Goal: Task Accomplishment & Management: Use online tool/utility

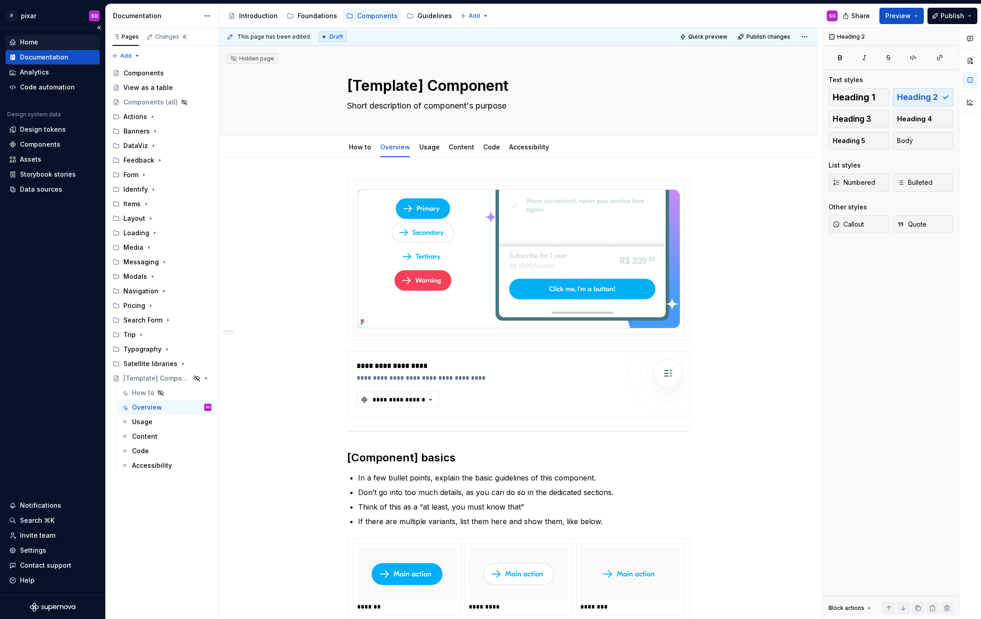
type textarea "*"
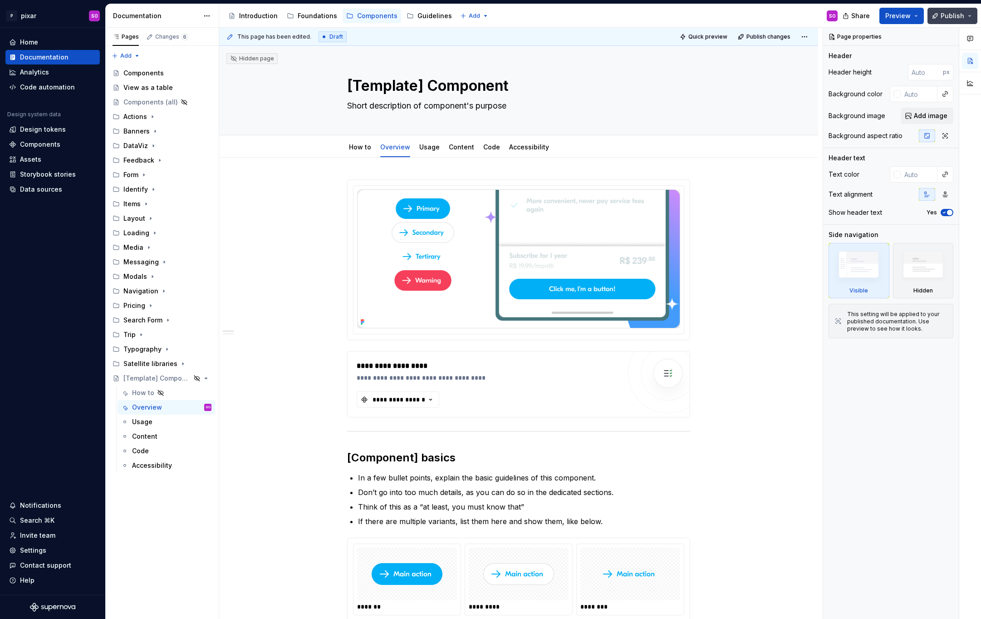
click at [940, 15] on button "Publish" at bounding box center [953, 16] width 50 height 16
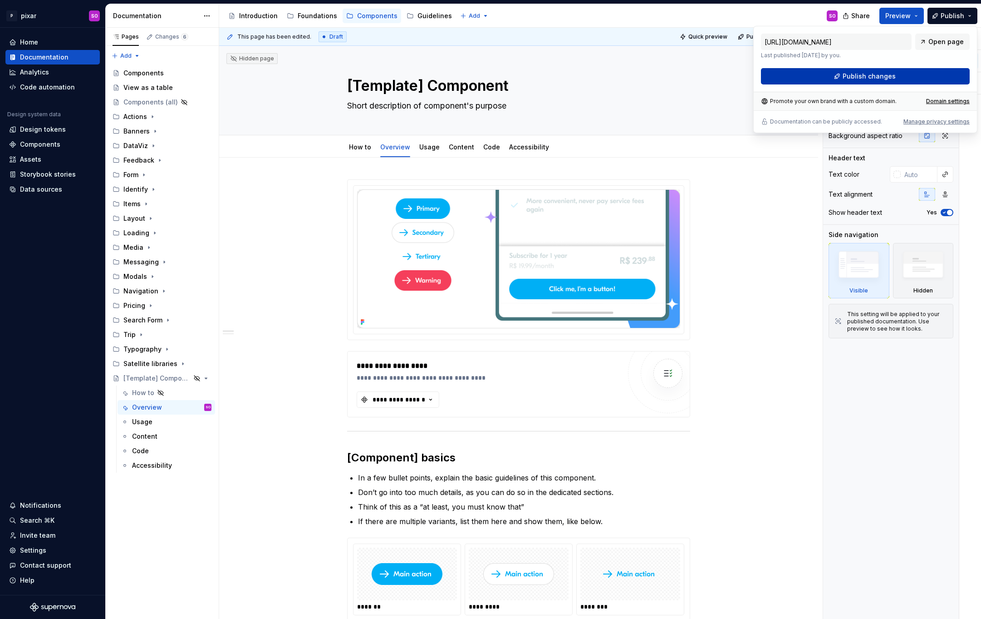
click at [843, 74] on button "Publish changes" at bounding box center [865, 76] width 209 height 16
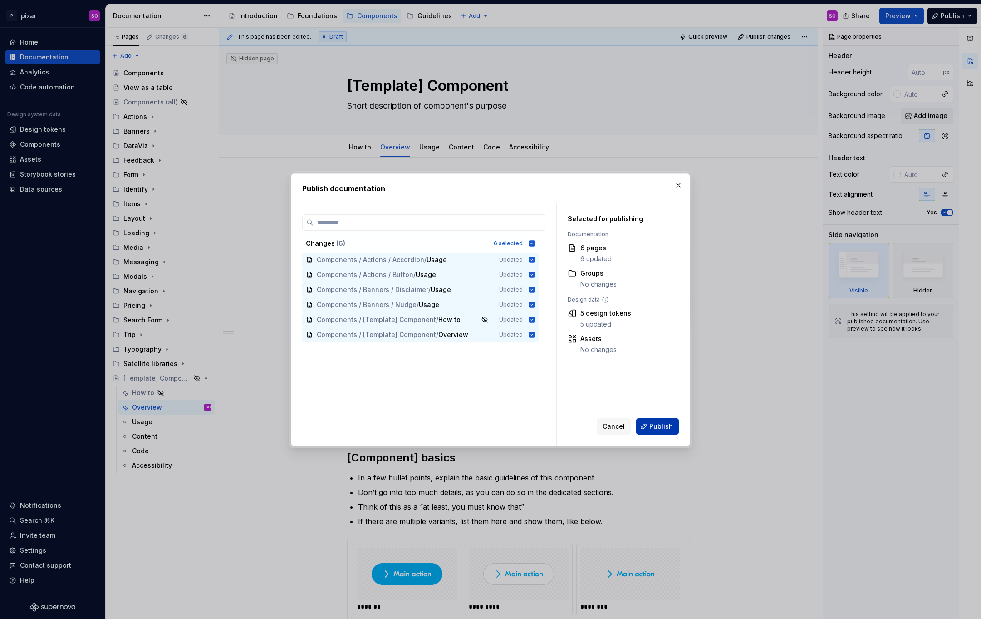
click at [667, 424] on span "Publish" at bounding box center [661, 426] width 24 height 9
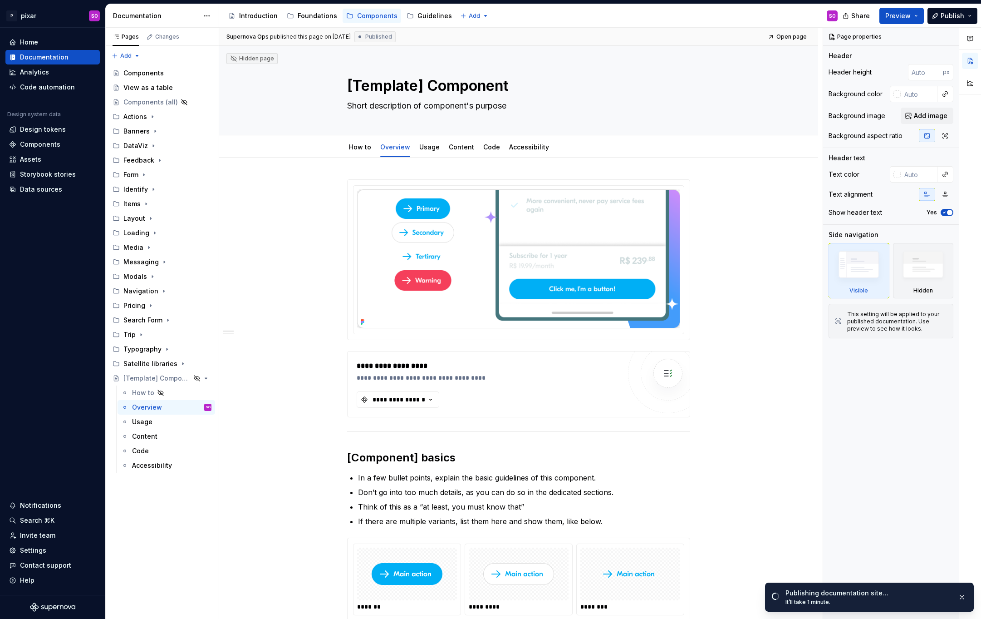
type textarea "*"
